Goal: Task Accomplishment & Management: Manage account settings

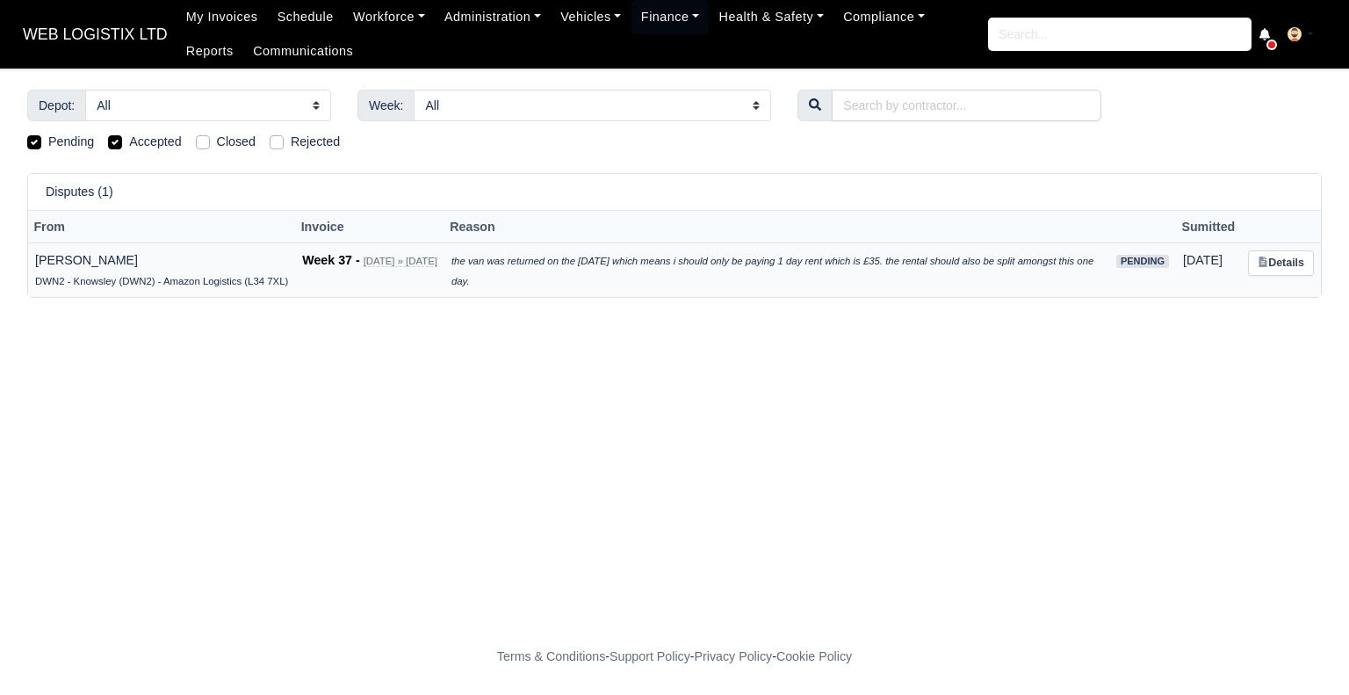
click at [200, 256] on td "Javade Alam DWN2 - Knowsley (DWN2) - Amazon Logistics (L34 7XL)" at bounding box center [161, 269] width 267 height 54
click at [622, 256] on icon "the van was returned on the tuesday which means i should only be paying 1 day r…" at bounding box center [772, 271] width 642 height 31
click at [1289, 266] on link "Details" at bounding box center [1281, 262] width 66 height 25
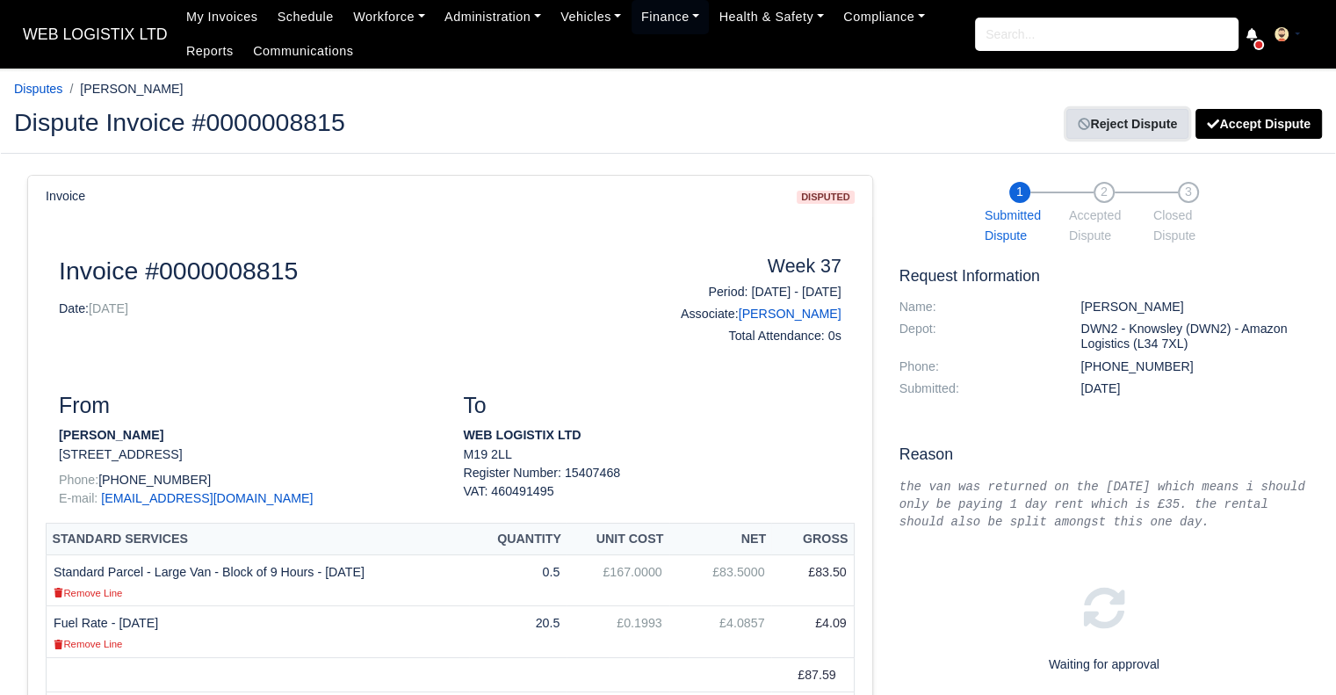
click at [1145, 122] on link "Reject Dispute" at bounding box center [1127, 124] width 122 height 30
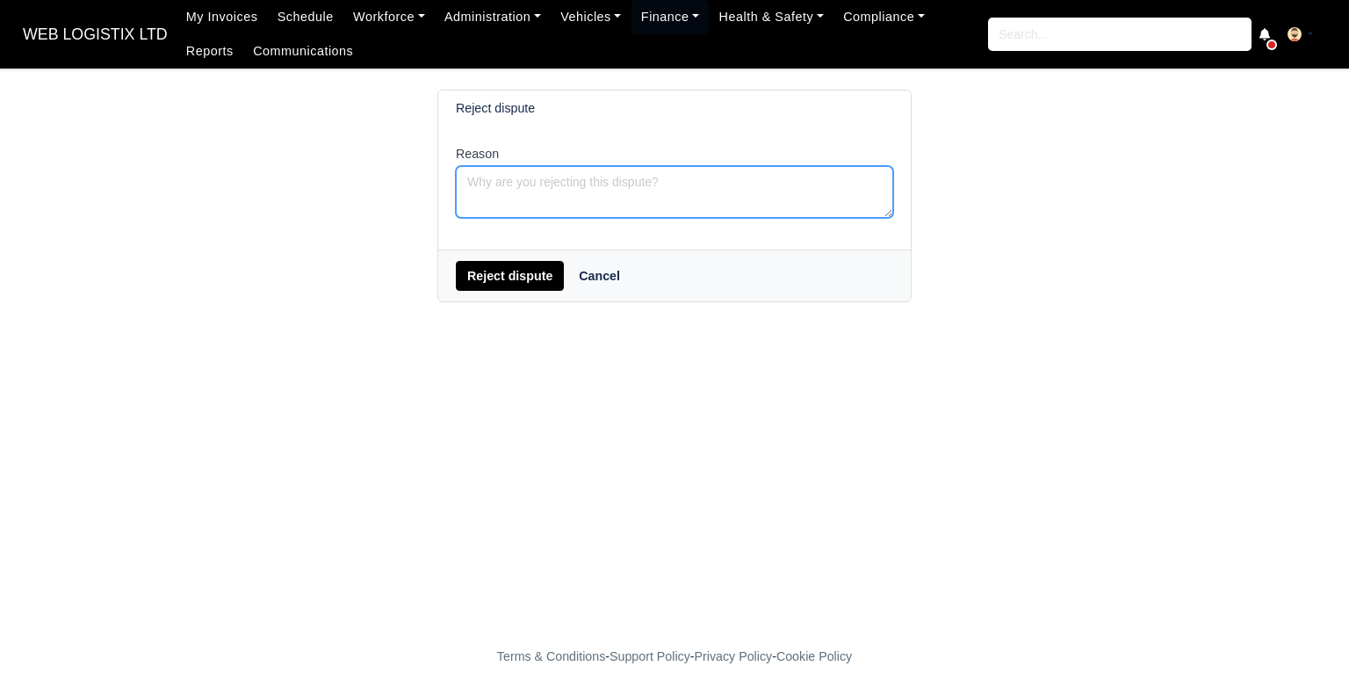
click at [667, 182] on textarea "Reason" at bounding box center [674, 192] width 437 height 52
click at [497, 210] on textarea "Hi Please contact rental company for that. Contact zarar or email on [EMAIL_ADD…" at bounding box center [674, 192] width 437 height 52
click at [555, 213] on textarea "Hi Please contact rental company for that. Contact zarar or email on [EMAIL_ADD…" at bounding box center [674, 192] width 437 height 52
type textarea "Hi Please contact rental company for that. Contact zarar or email on [EMAIL_ADD…"
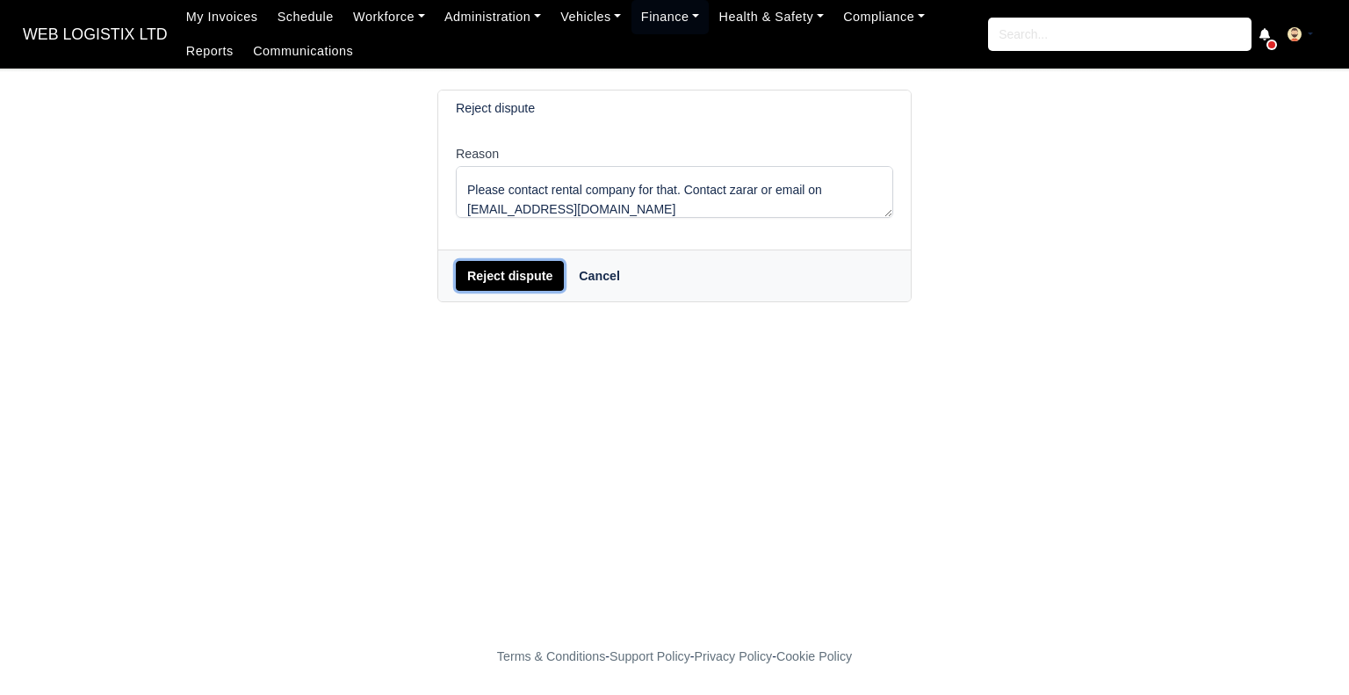
click at [512, 264] on button "Reject dispute" at bounding box center [510, 276] width 108 height 30
